Goal: Task Accomplishment & Management: Use online tool/utility

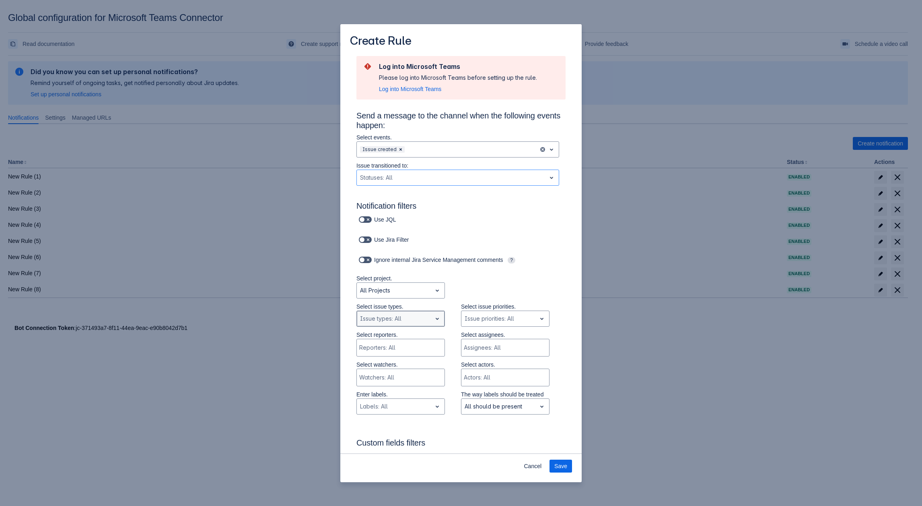
click at [408, 321] on div "Scrollable content" at bounding box center [394, 319] width 68 height 10
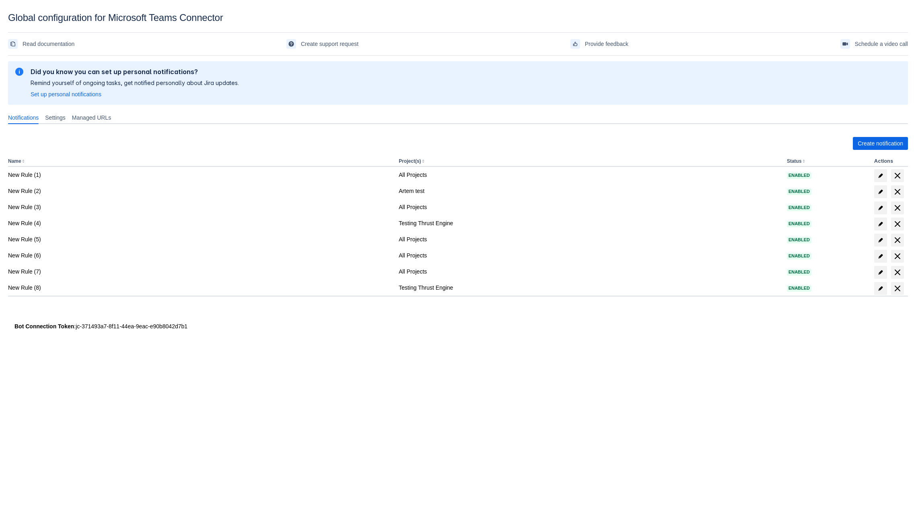
click at [862, 136] on div "Create notification Name Project(s) Status Actions New Rule (1) All Projects En…" at bounding box center [458, 224] width 900 height 188
click at [858, 142] on span "Create notification" at bounding box center [880, 143] width 45 height 13
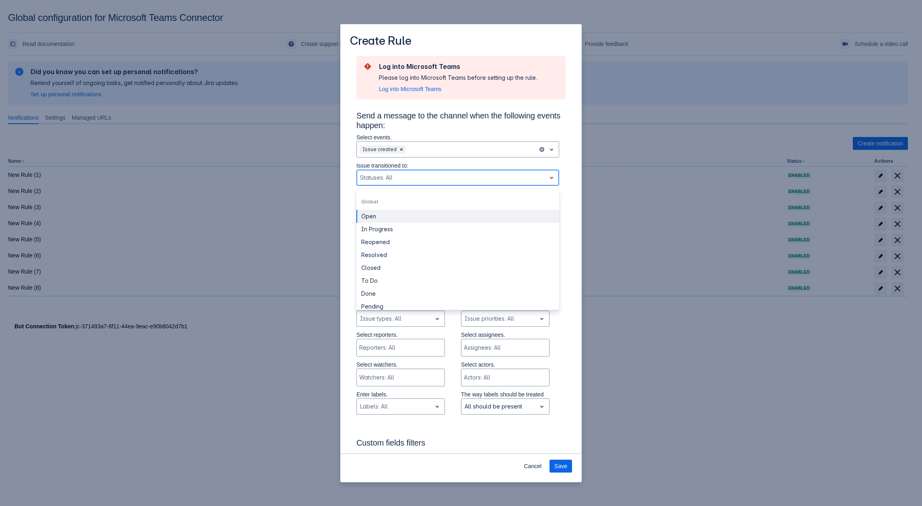
click at [414, 178] on div "Scrollable content" at bounding box center [451, 178] width 183 height 10
click at [563, 332] on div "Log into Microsoft Teams Please log into Microsoft Teams before setting up the …" at bounding box center [461, 470] width 222 height 828
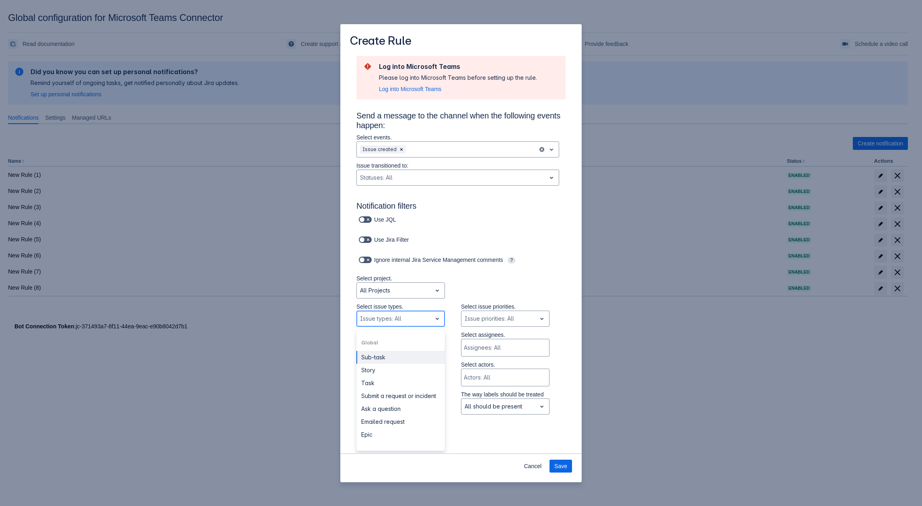
click at [388, 322] on div "Scrollable content" at bounding box center [394, 319] width 68 height 10
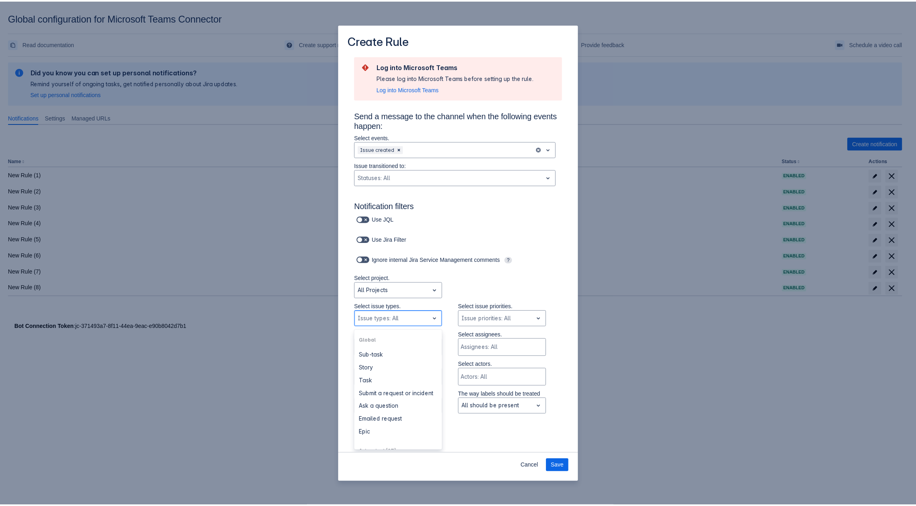
scroll to position [0, 0]
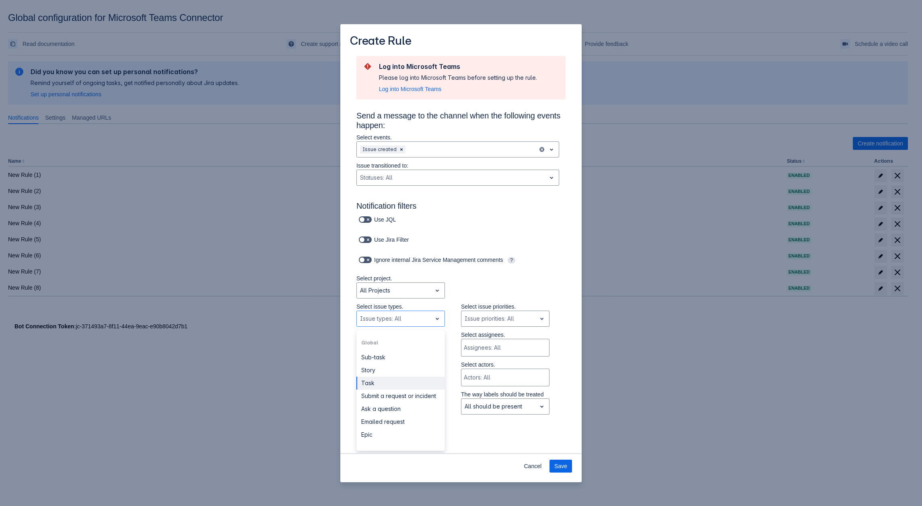
click at [212, 363] on div "Create Rule Log into Microsoft Teams Please log into Microsoft Teams before set…" at bounding box center [461, 253] width 922 height 506
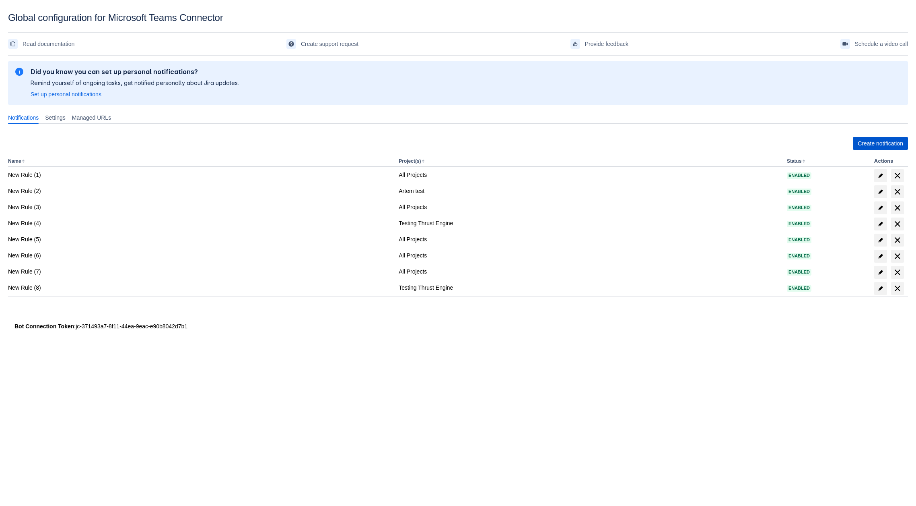
click at [861, 145] on span "Create notification" at bounding box center [880, 143] width 45 height 13
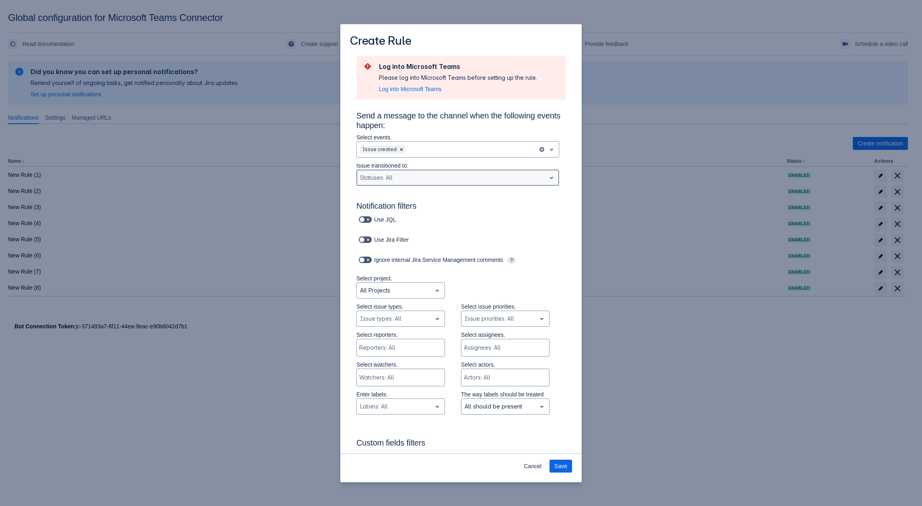
click at [405, 181] on div "Scrollable content" at bounding box center [451, 178] width 183 height 10
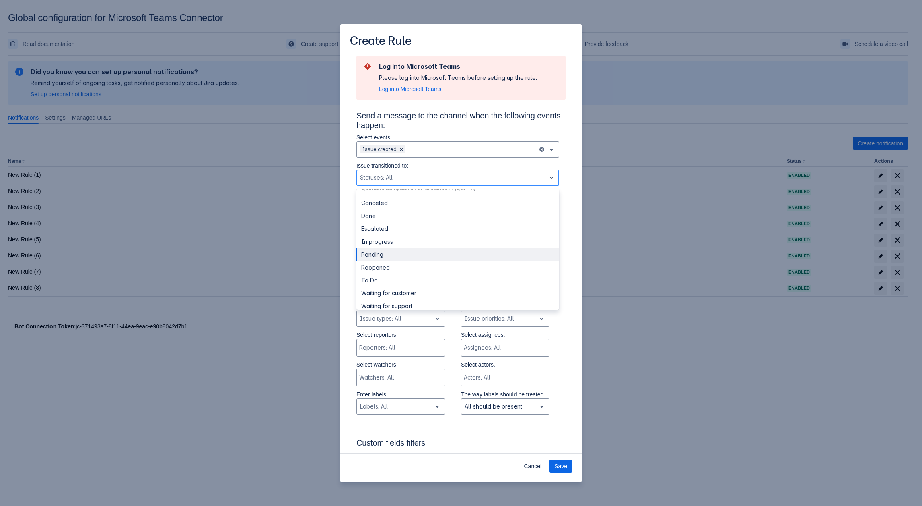
scroll to position [433, 0]
click at [464, 180] on div "Scrollable content" at bounding box center [451, 178] width 183 height 10
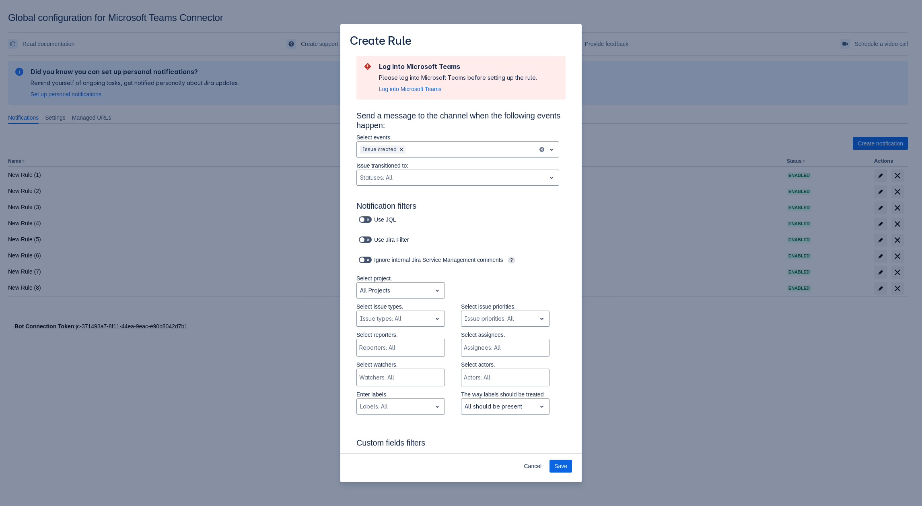
click at [557, 265] on div "Ignore internal Jira Service Management comments ?" at bounding box center [452, 259] width 225 height 11
click at [373, 323] on div "Scrollable content" at bounding box center [394, 319] width 68 height 10
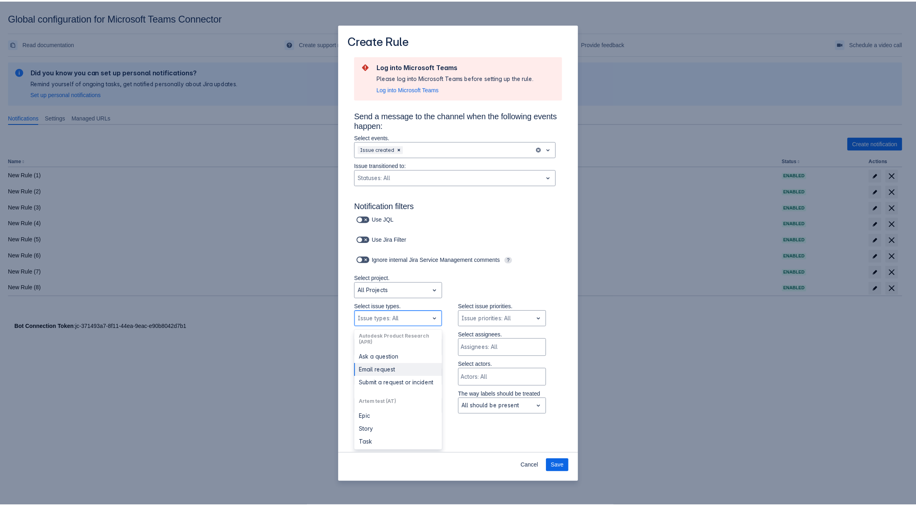
scroll to position [0, 0]
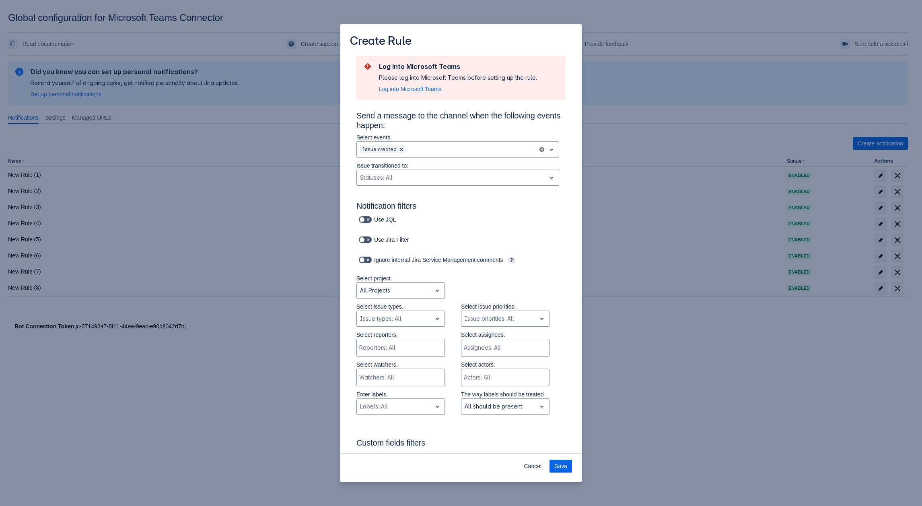
click at [501, 266] on div "Ignore internal Jira Service Management comments ?" at bounding box center [461, 264] width 209 height 20
click at [536, 463] on span "Cancel" at bounding box center [533, 465] width 18 height 13
